Goal: Navigation & Orientation: Find specific page/section

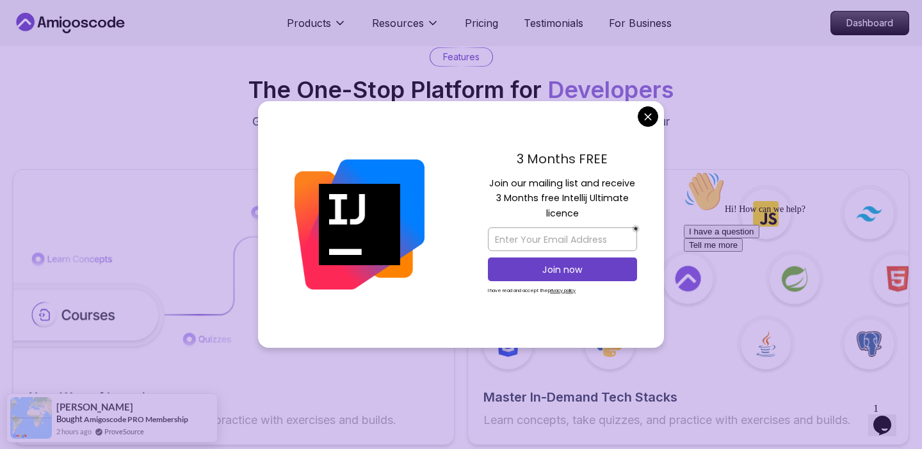
scroll to position [1931, 0]
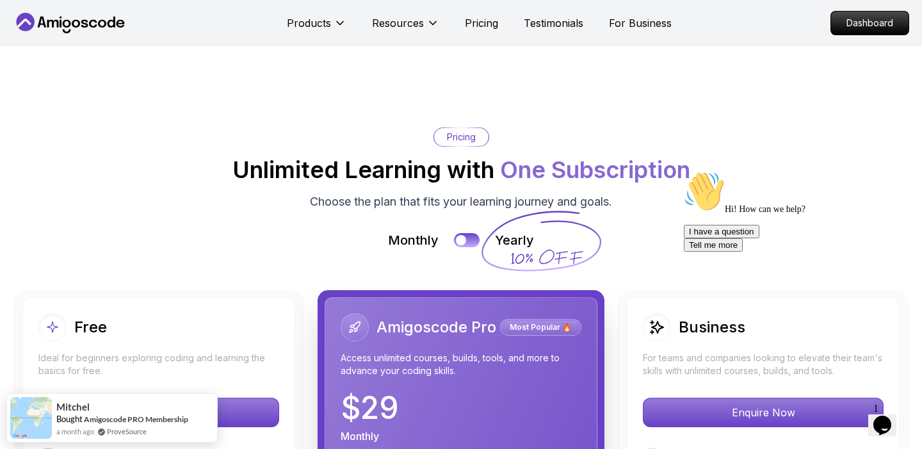
scroll to position [2763, 0]
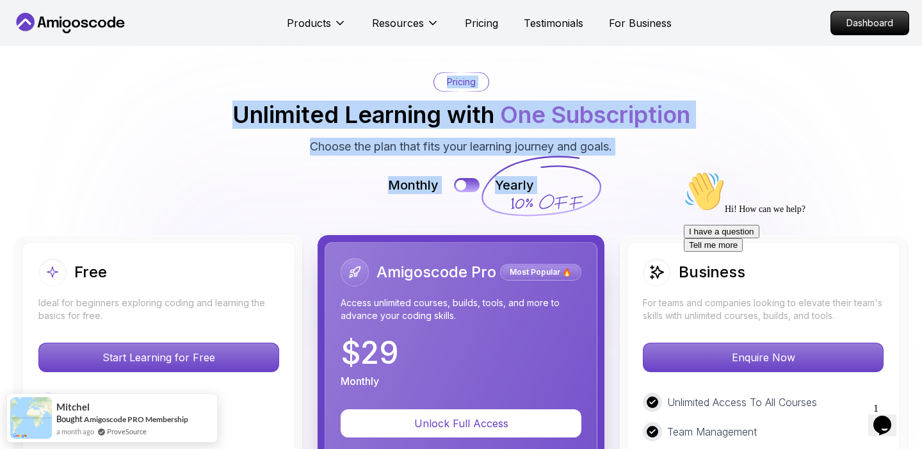
drag, startPoint x: 568, startPoint y: 211, endPoint x: 644, endPoint y: 201, distance: 77.0
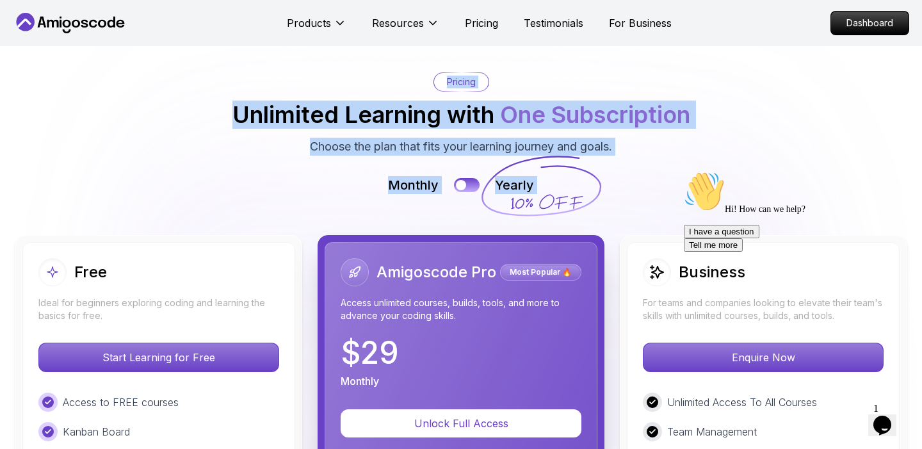
click at [660, 161] on img at bounding box center [461, 452] width 922 height 925
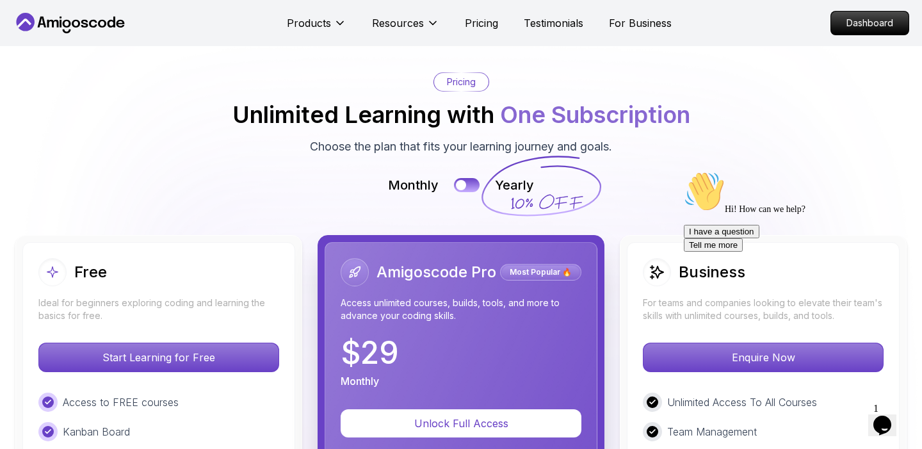
click at [641, 138] on div "Pricing Unlimited Learning with One Subscription Choose the plan that fits your…" at bounding box center [461, 113] width 897 height 83
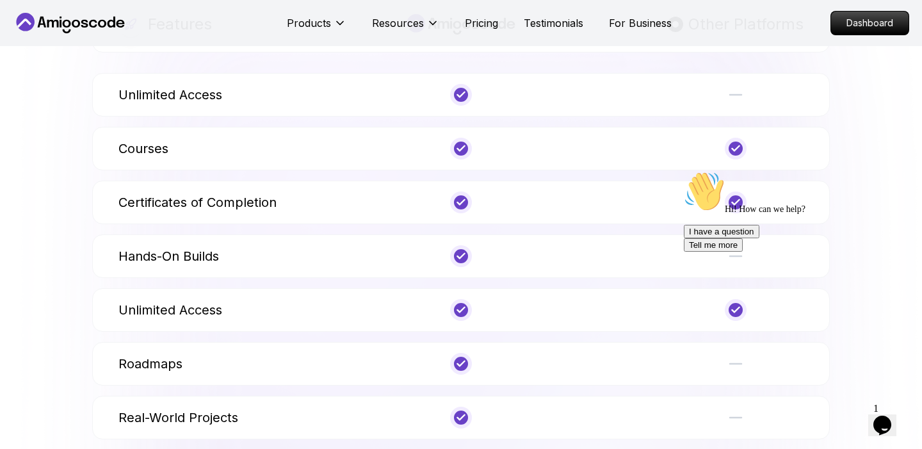
scroll to position [4753, 0]
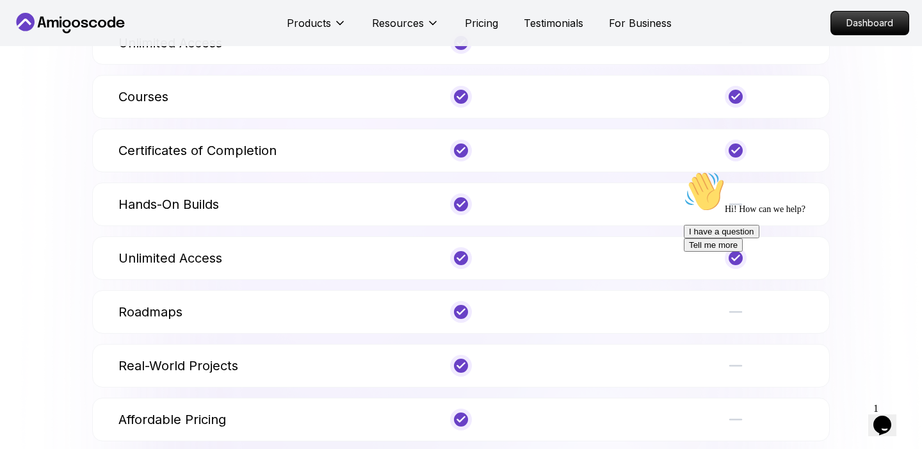
click at [74, 15] on icon at bounding box center [70, 23] width 115 height 20
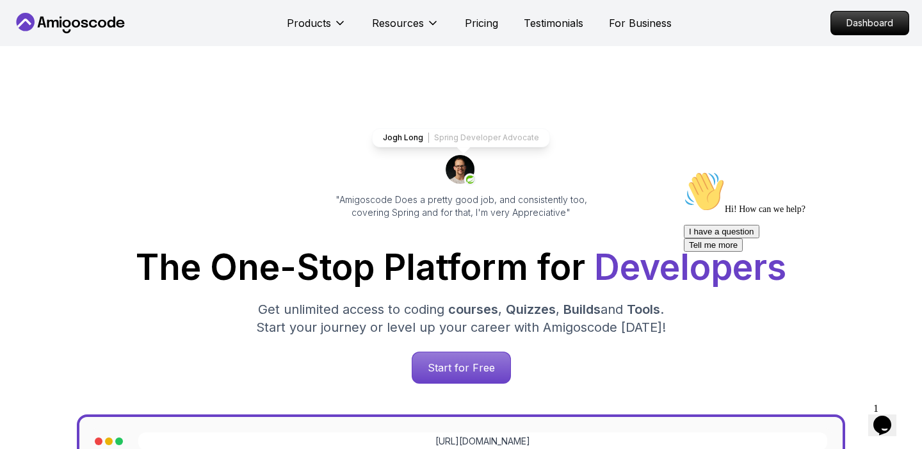
click at [77, 13] on icon at bounding box center [70, 23] width 115 height 20
click at [858, 24] on p "Dashboard" at bounding box center [870, 23] width 74 height 22
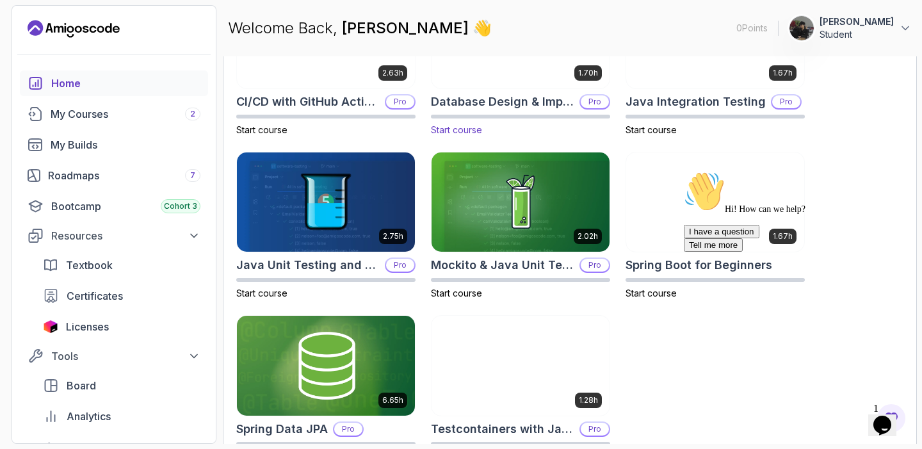
scroll to position [500, 0]
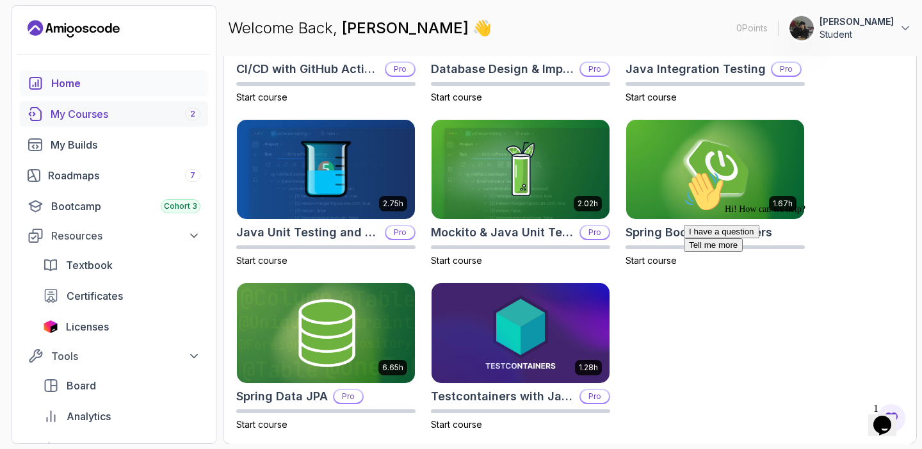
click at [80, 109] on div "My Courses 2" at bounding box center [126, 113] width 150 height 15
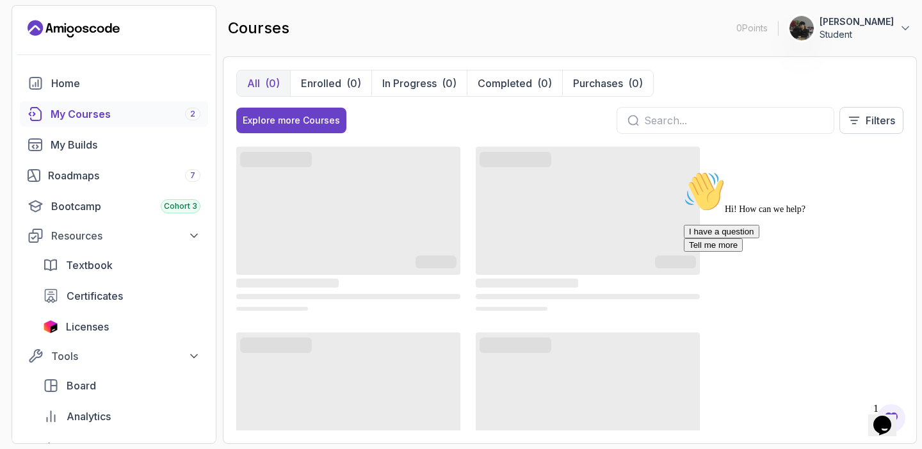
click at [187, 221] on div "Home My Courses 2 My Builds Roadmaps 7 Bootcamp Cohort 3 Resources Textbook Cer…" at bounding box center [114, 264] width 188 height 389
click at [187, 226] on button "Resources" at bounding box center [114, 235] width 188 height 23
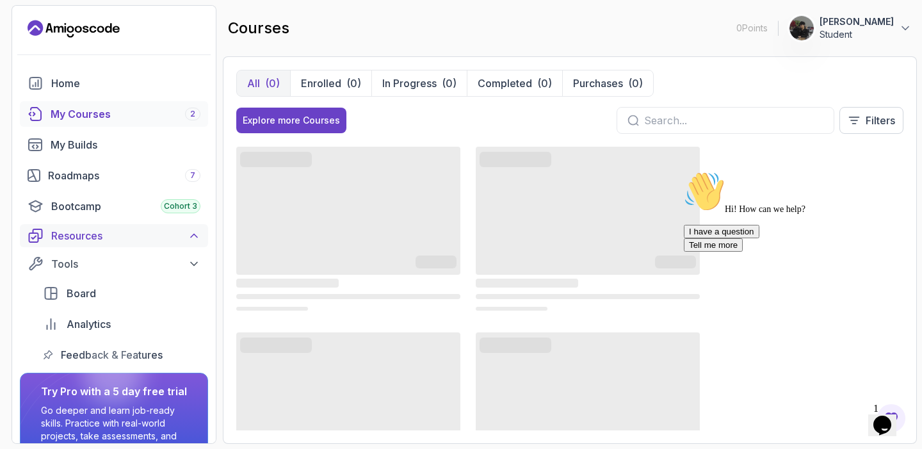
click at [187, 226] on button "Resources" at bounding box center [114, 235] width 188 height 23
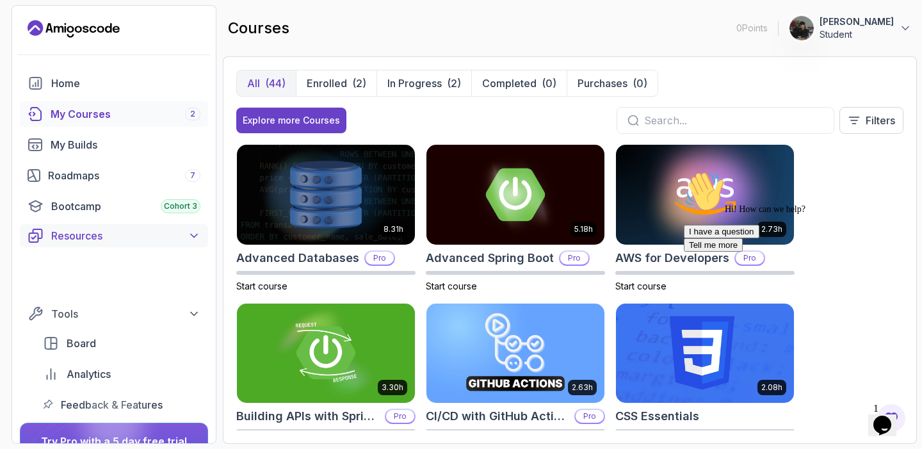
click at [187, 226] on button "Resources" at bounding box center [114, 235] width 188 height 23
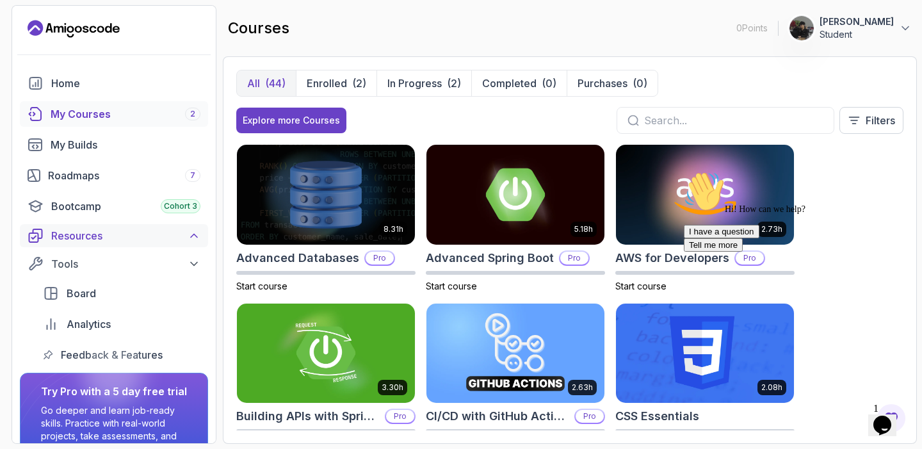
click at [186, 227] on button "Resources" at bounding box center [114, 235] width 188 height 23
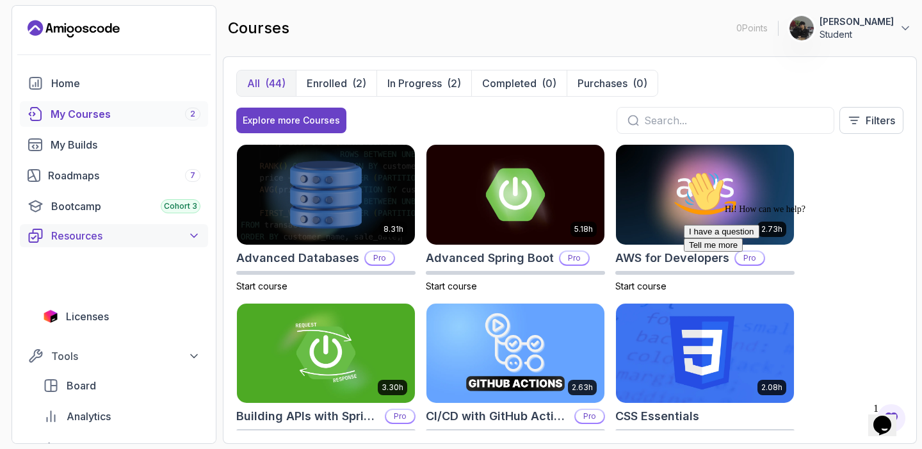
click at [186, 228] on div "Resources" at bounding box center [125, 235] width 149 height 15
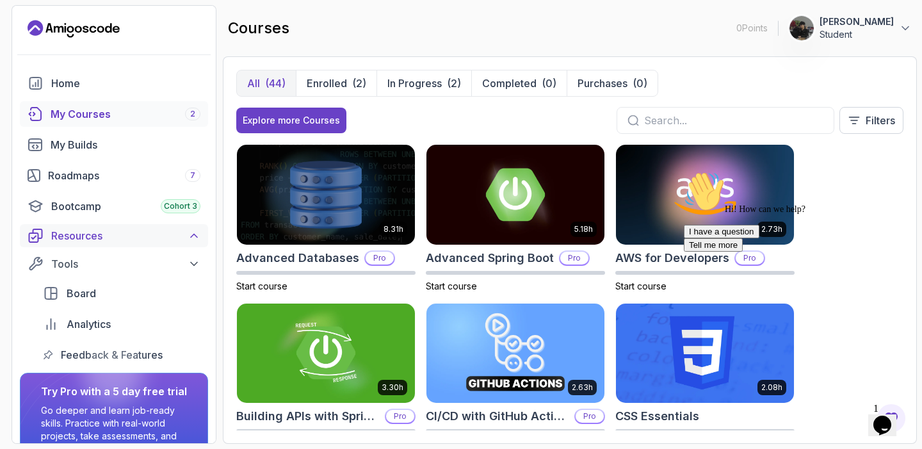
click at [185, 229] on div "Resources" at bounding box center [125, 235] width 149 height 15
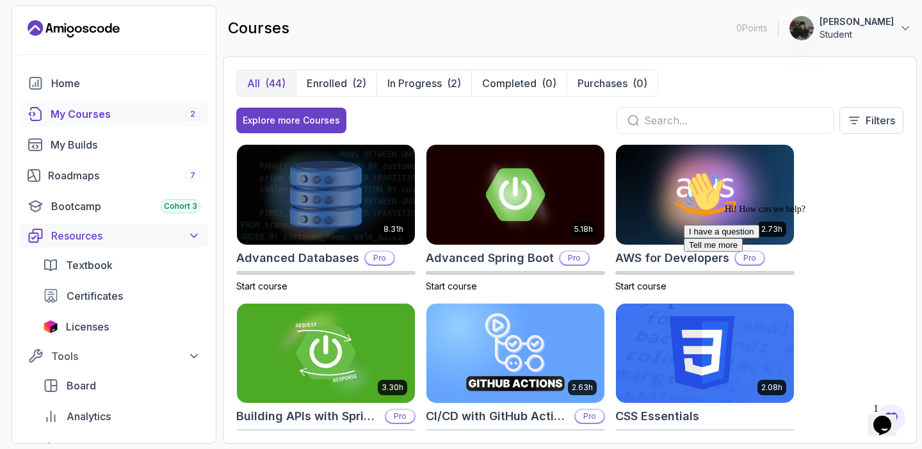
click at [185, 229] on div "Resources" at bounding box center [125, 235] width 149 height 15
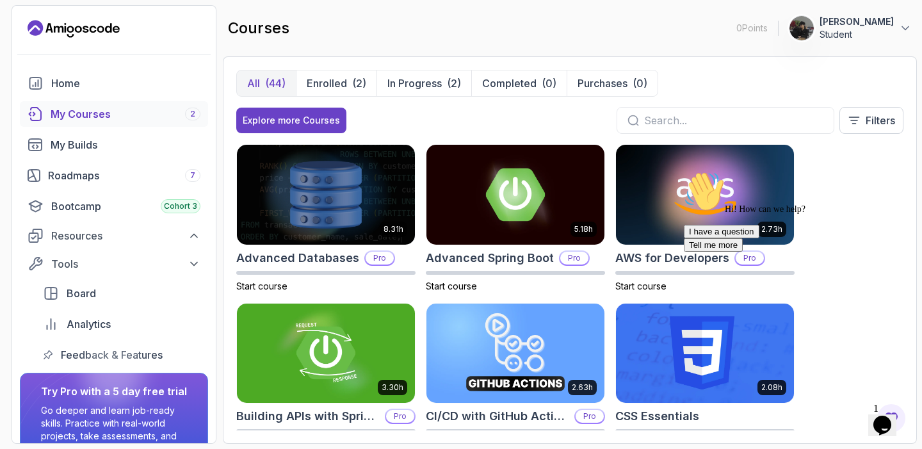
click at [849, 27] on p "[PERSON_NAME]" at bounding box center [857, 21] width 74 height 13
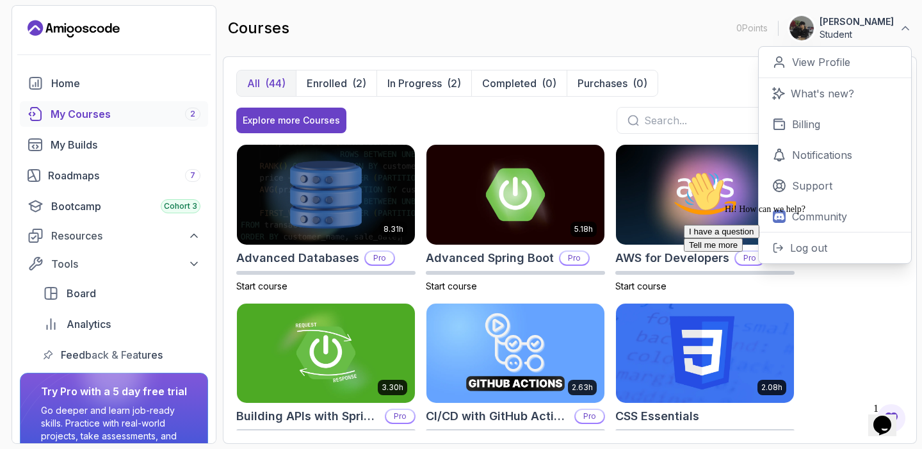
click at [851, 35] on p "Student" at bounding box center [857, 34] width 74 height 13
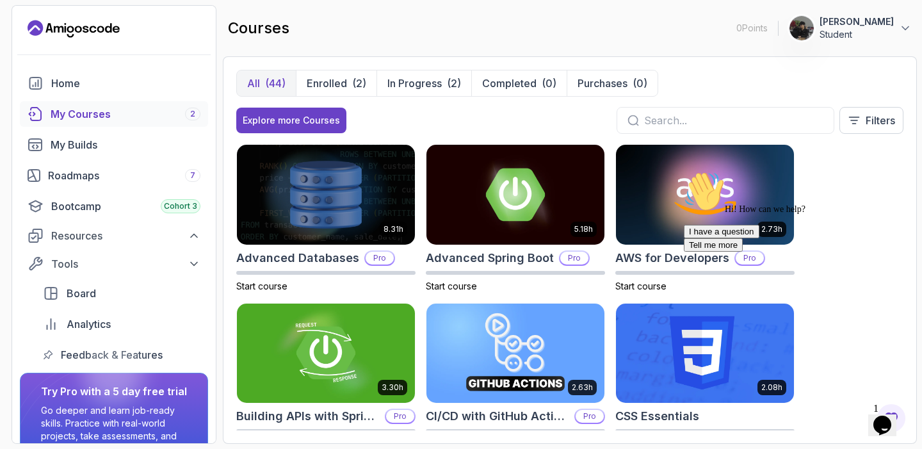
scroll to position [70, 0]
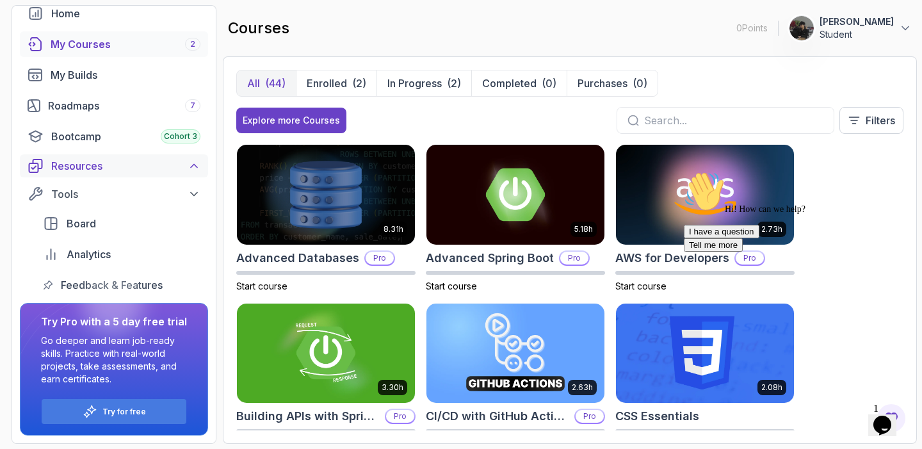
click at [186, 168] on div "Resources" at bounding box center [125, 165] width 149 height 15
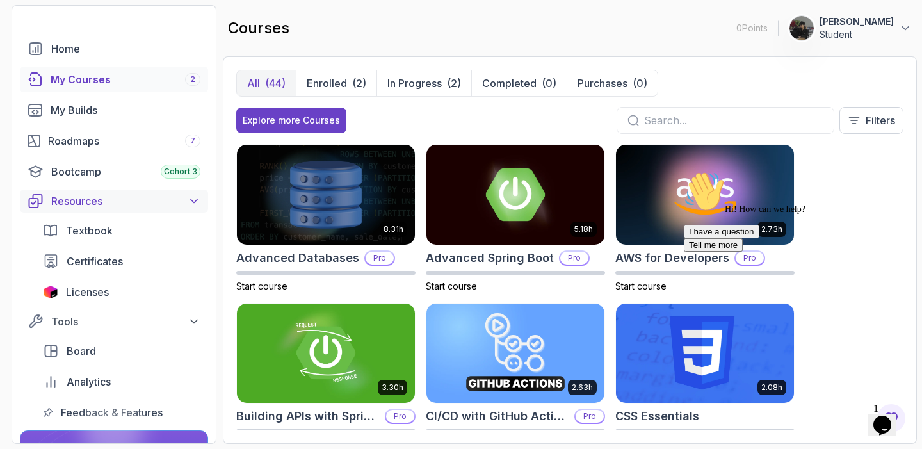
scroll to position [0, 0]
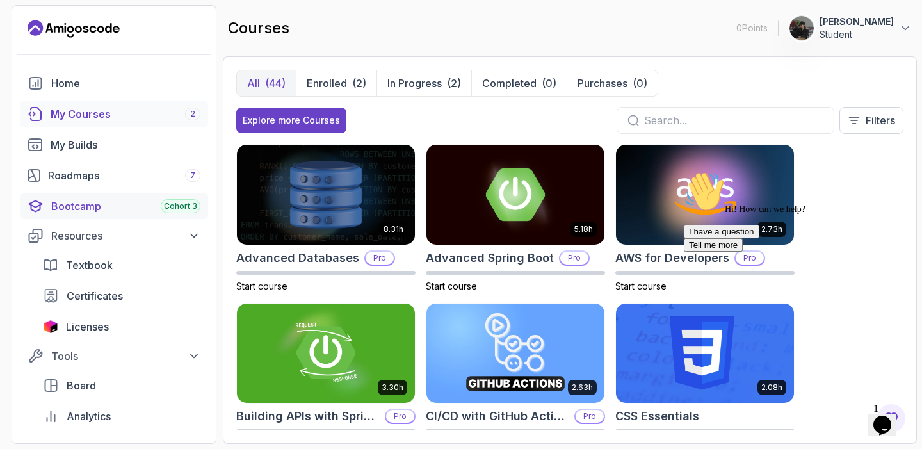
click at [182, 203] on span "Cohort 3" at bounding box center [180, 206] width 33 height 10
